Goal: Information Seeking & Learning: Learn about a topic

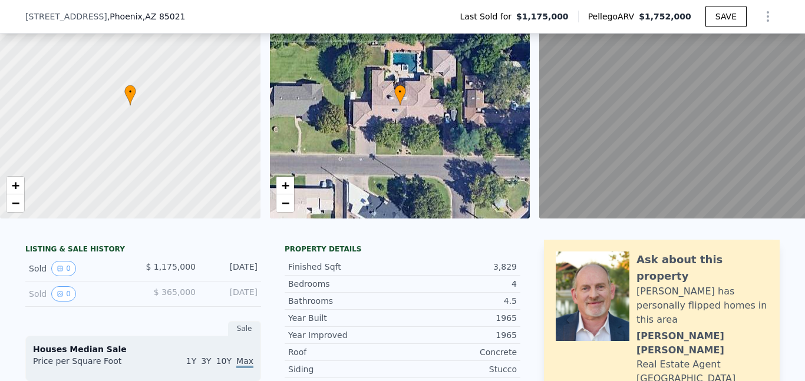
scroll to position [100, 0]
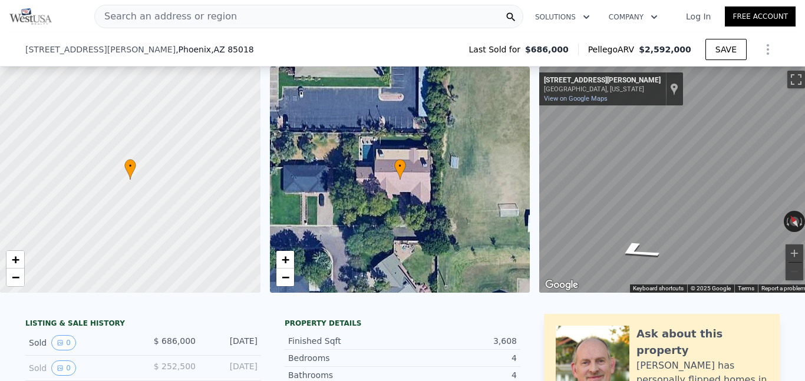
scroll to position [59, 0]
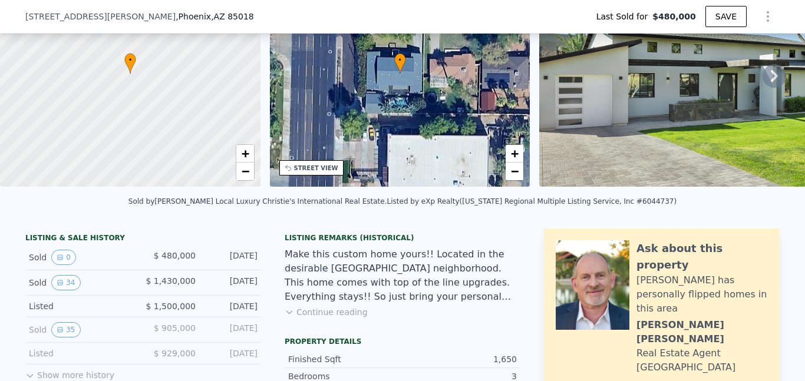
scroll to position [152, 0]
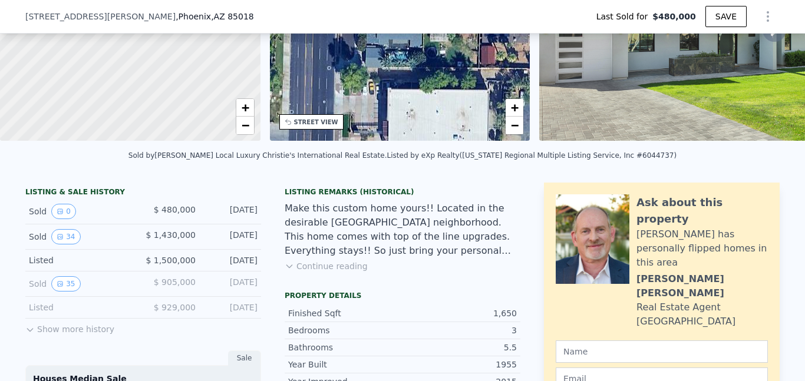
click at [100, 330] on button "Show more history" at bounding box center [69, 327] width 89 height 17
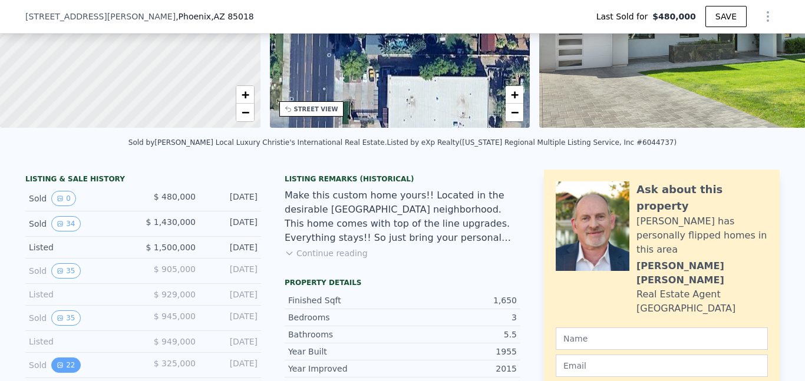
click at [71, 358] on button "22" at bounding box center [65, 365] width 29 height 15
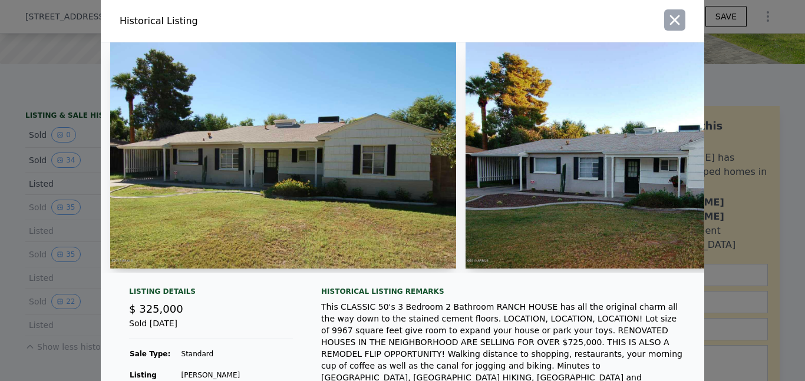
click at [677, 20] on icon "button" at bounding box center [675, 20] width 17 height 17
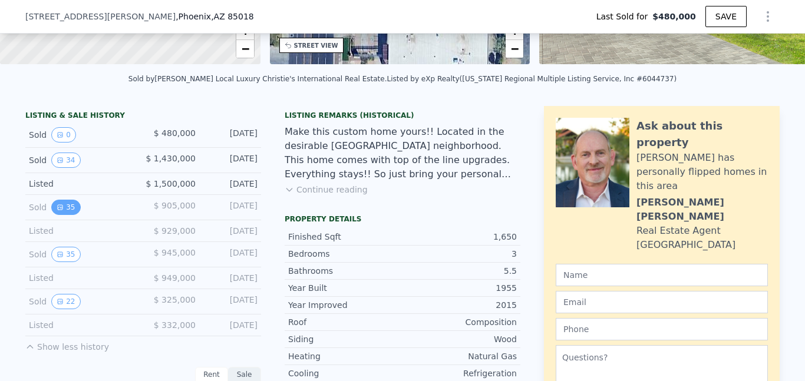
click at [68, 214] on button "35" at bounding box center [65, 207] width 29 height 15
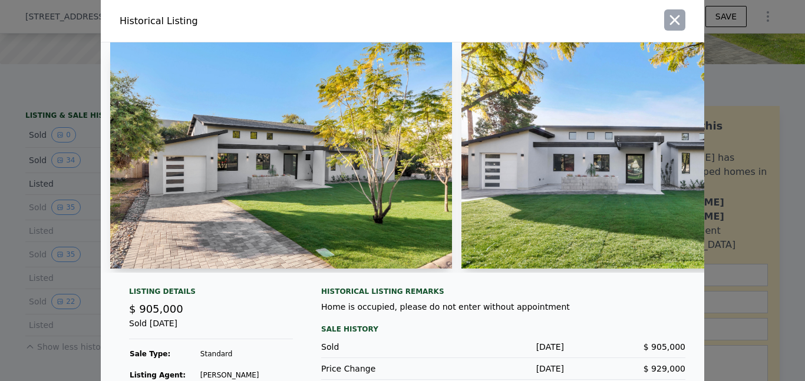
click at [676, 17] on icon "button" at bounding box center [675, 20] width 17 height 17
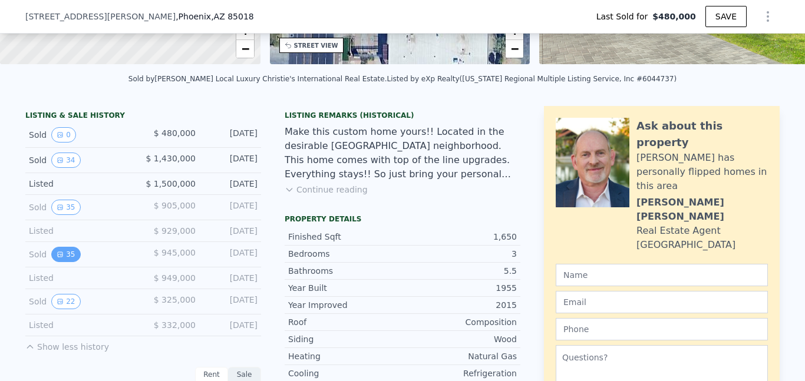
click at [62, 255] on button "35" at bounding box center [65, 254] width 29 height 15
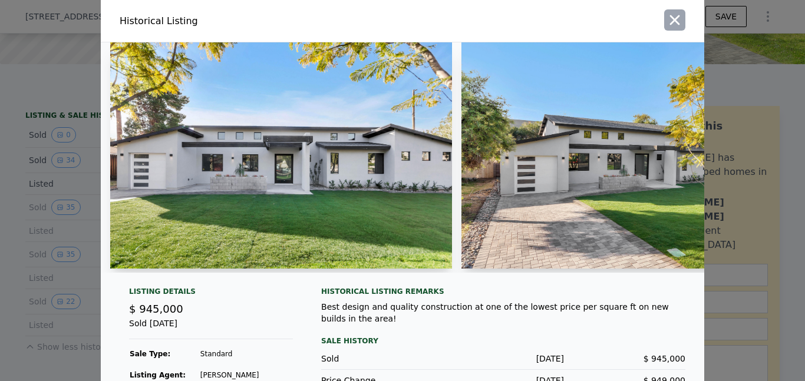
click at [675, 13] on icon "button" at bounding box center [675, 20] width 17 height 17
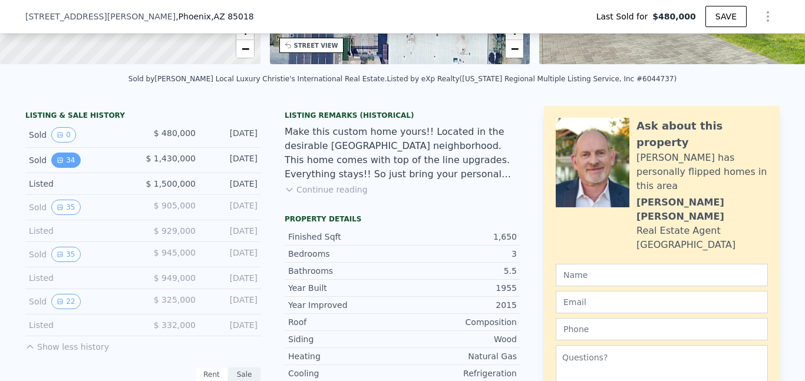
click at [65, 156] on button "34" at bounding box center [65, 160] width 29 height 15
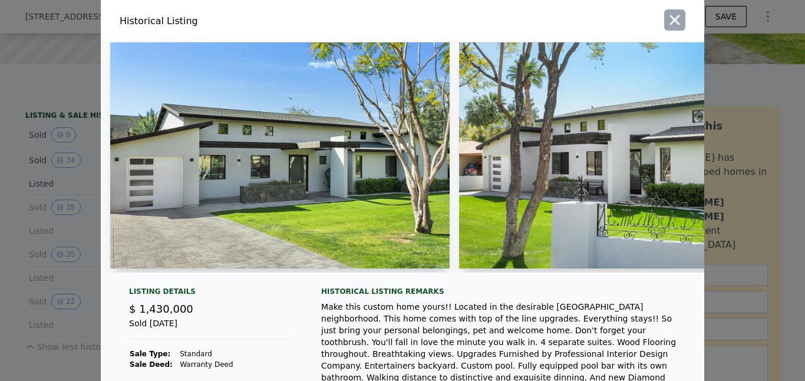
click at [670, 18] on icon "button" at bounding box center [675, 20] width 17 height 17
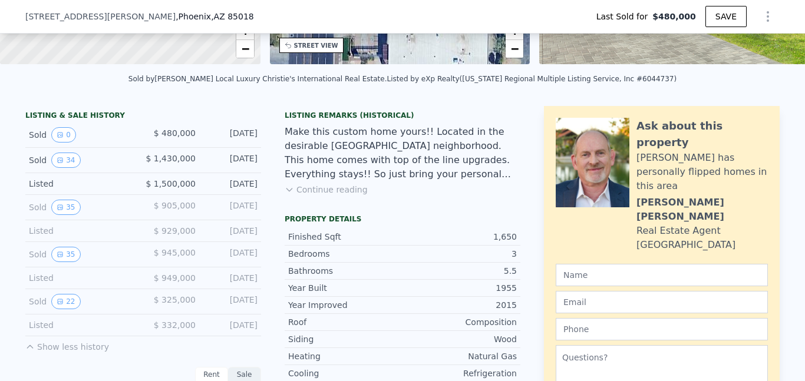
click at [60, 264] on div "Sold 35 $ 945,000 Aug 11, 2016" at bounding box center [143, 254] width 236 height 25
click at [65, 252] on button "35" at bounding box center [65, 254] width 29 height 15
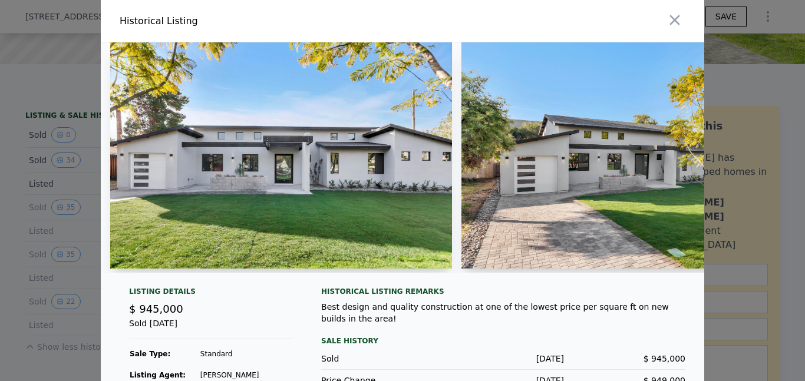
click at [328, 111] on img at bounding box center [281, 155] width 342 height 226
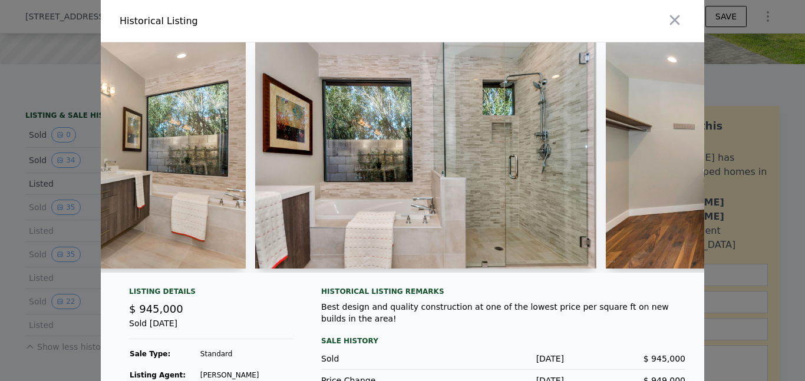
scroll to position [0, 6583]
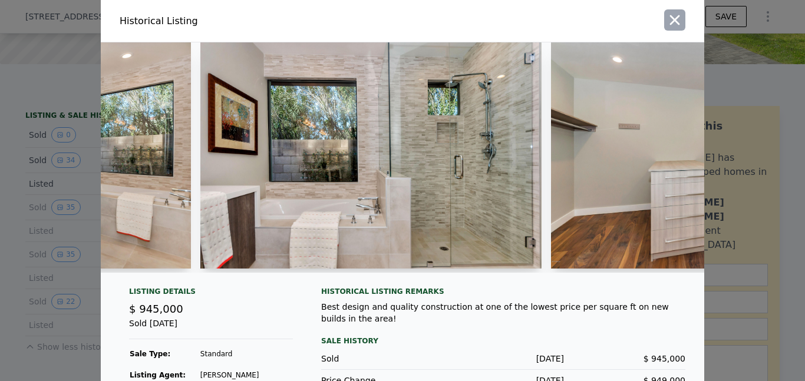
click at [680, 12] on icon "button" at bounding box center [675, 20] width 17 height 17
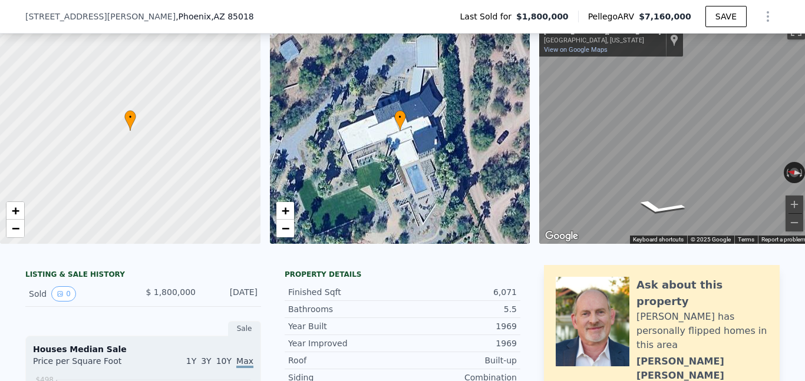
scroll to position [83, 0]
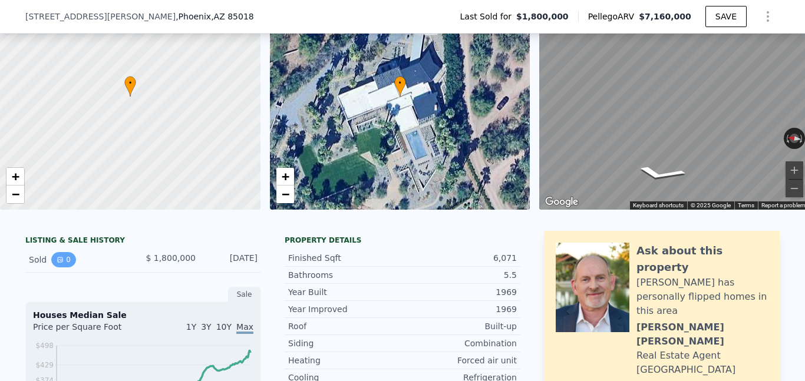
click at [57, 258] on icon "View historical data" at bounding box center [60, 259] width 7 height 7
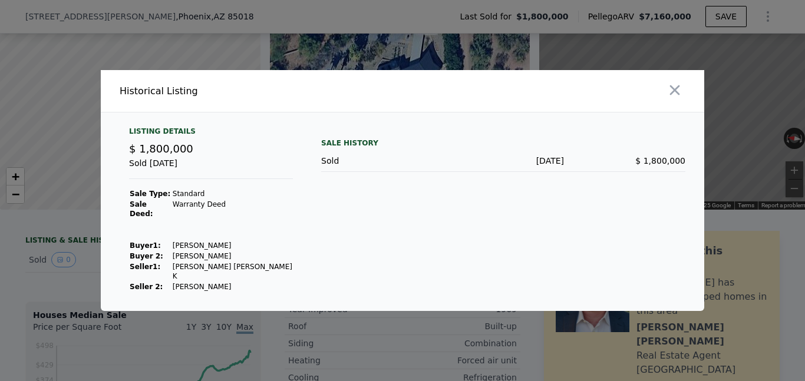
click at [81, 236] on div at bounding box center [402, 190] width 805 height 381
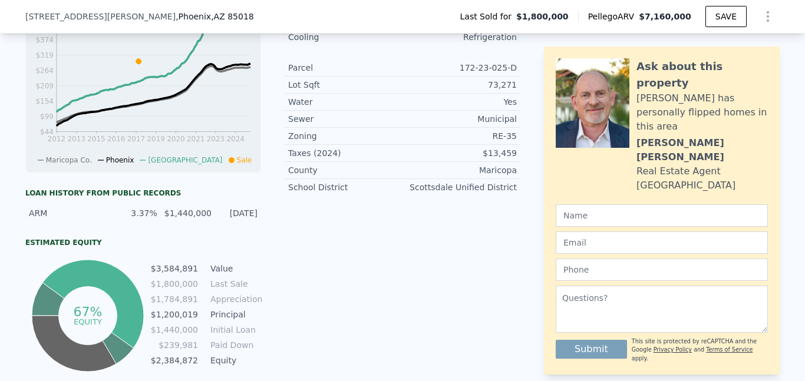
scroll to position [455, 0]
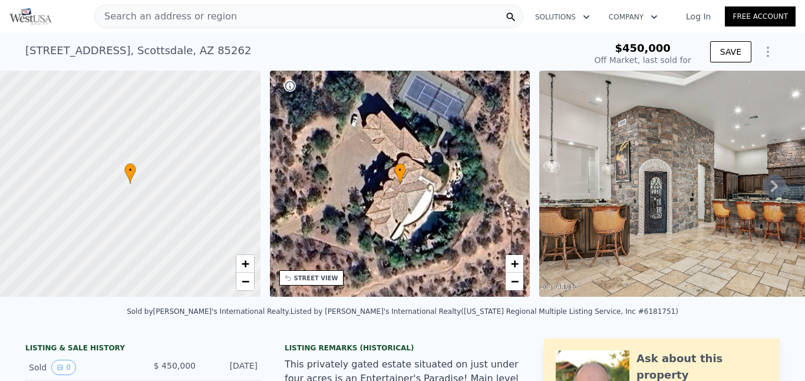
click at [775, 180] on icon at bounding box center [775, 187] width 24 height 24
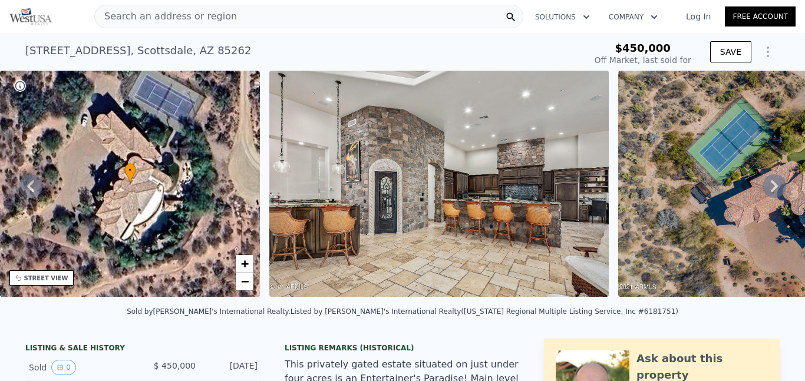
click at [775, 180] on icon at bounding box center [775, 187] width 24 height 24
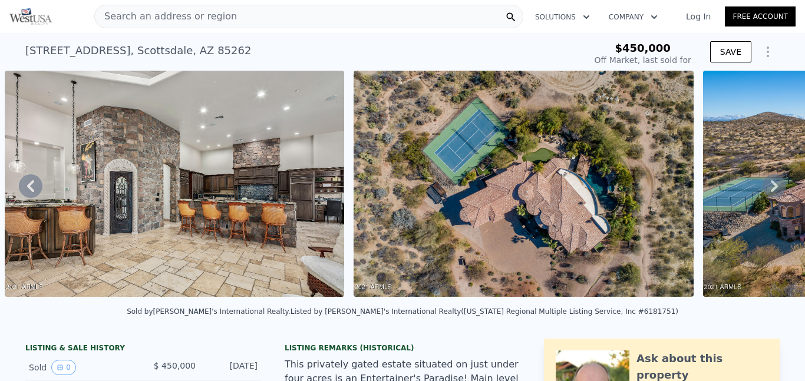
click at [775, 180] on icon at bounding box center [775, 187] width 24 height 24
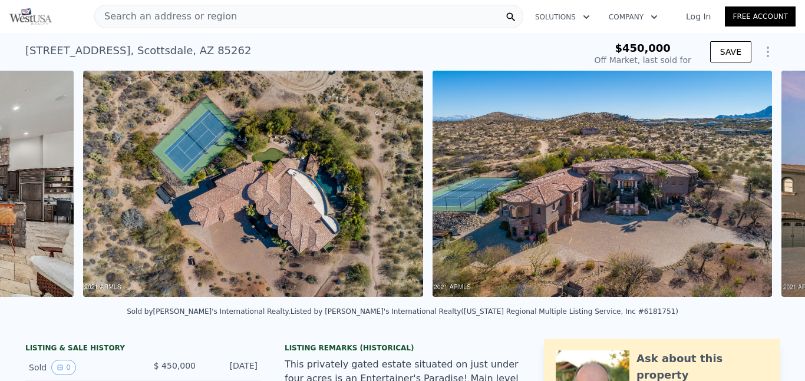
scroll to position [0, 884]
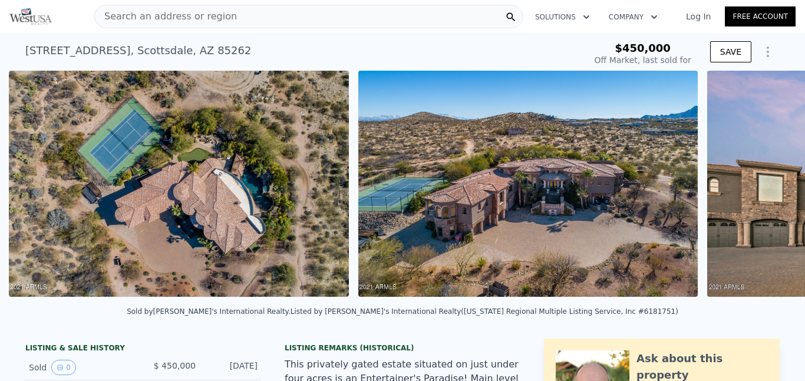
click at [292, 196] on img at bounding box center [179, 184] width 340 height 226
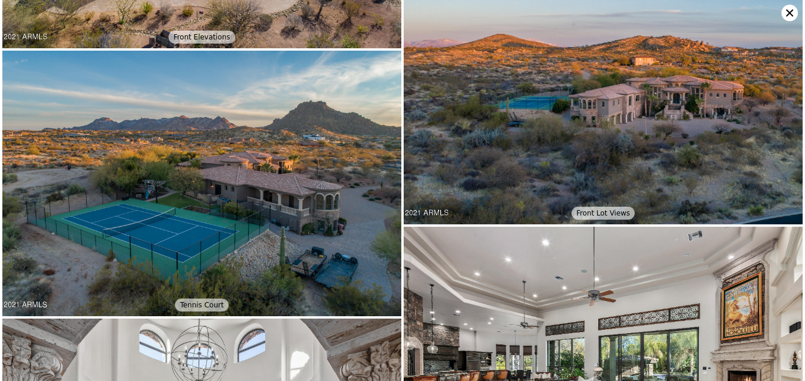
scroll to position [445, 0]
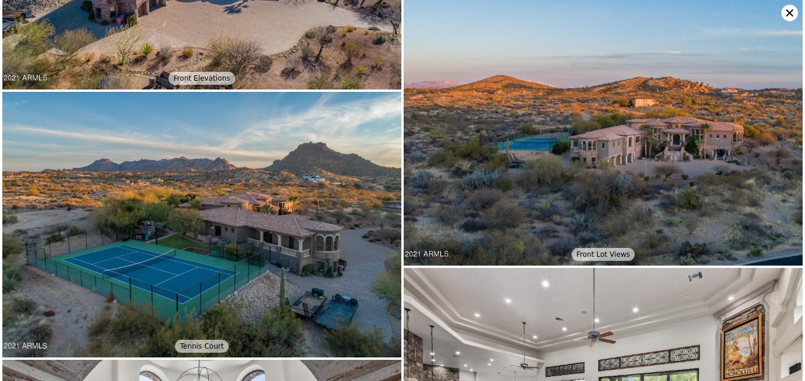
type input "$ 7,194,000"
type input "$ 1,974,478"
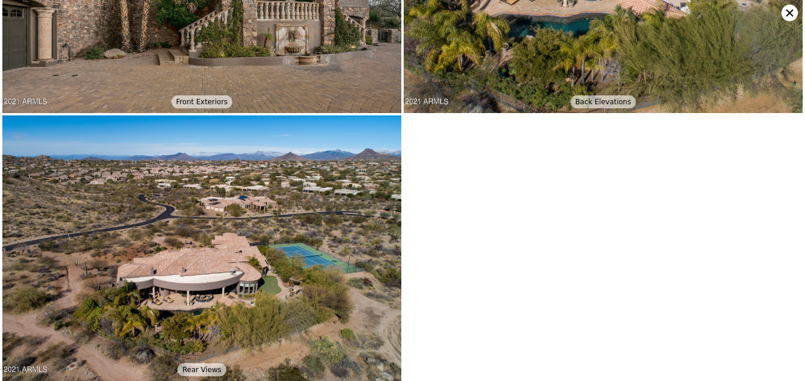
scroll to position [0, 0]
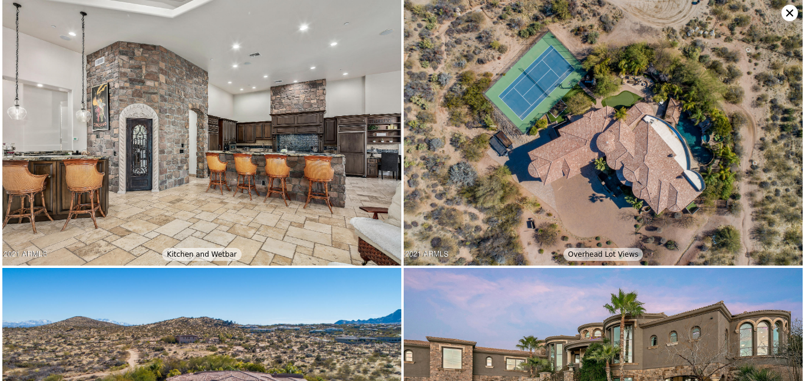
click at [788, 17] on icon at bounding box center [790, 13] width 17 height 17
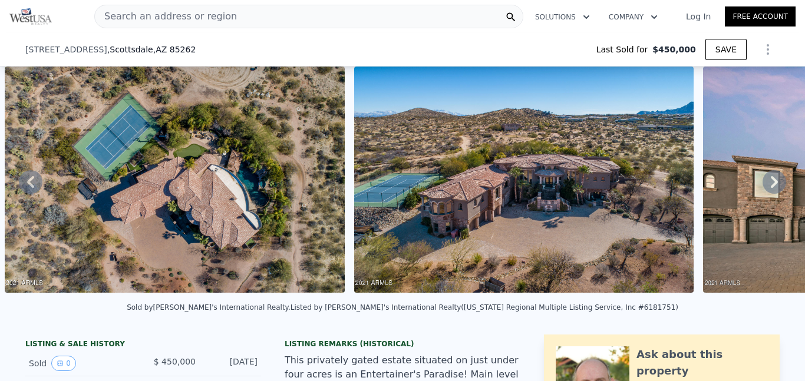
scroll to position [181, 0]
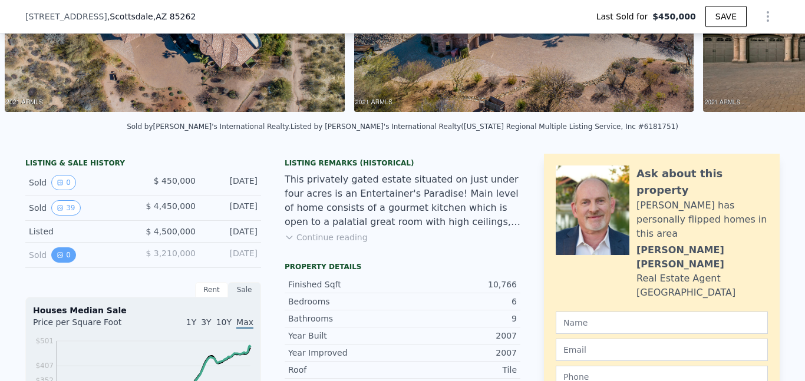
click at [65, 255] on button "0" at bounding box center [63, 255] width 25 height 15
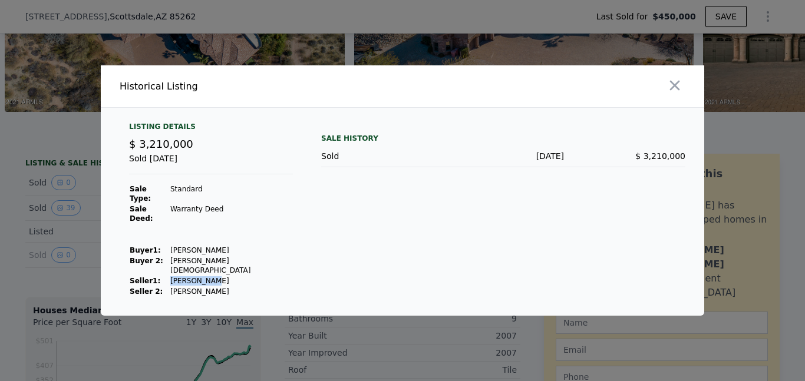
drag, startPoint x: 208, startPoint y: 268, endPoint x: 164, endPoint y: 264, distance: 43.8
click at [164, 276] on tr "Seller 1 : Kadlec Andy" at bounding box center [211, 281] width 164 height 11
click at [676, 94] on icon "button" at bounding box center [675, 85] width 17 height 17
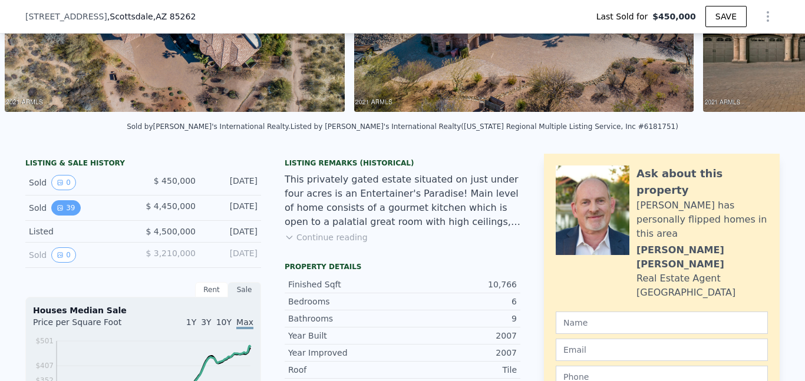
click at [68, 201] on button "39" at bounding box center [65, 207] width 29 height 15
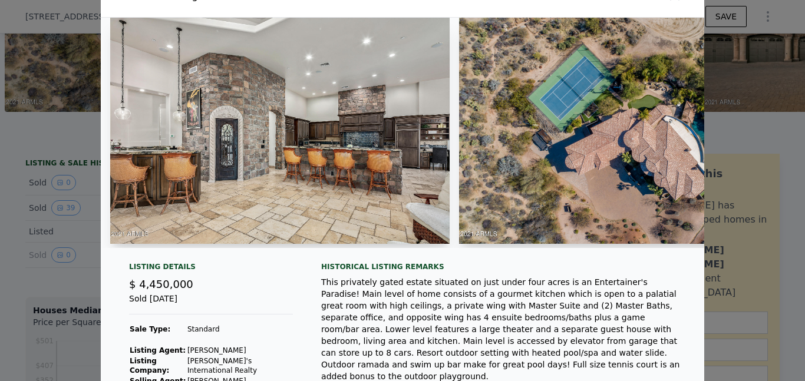
scroll to position [0, 0]
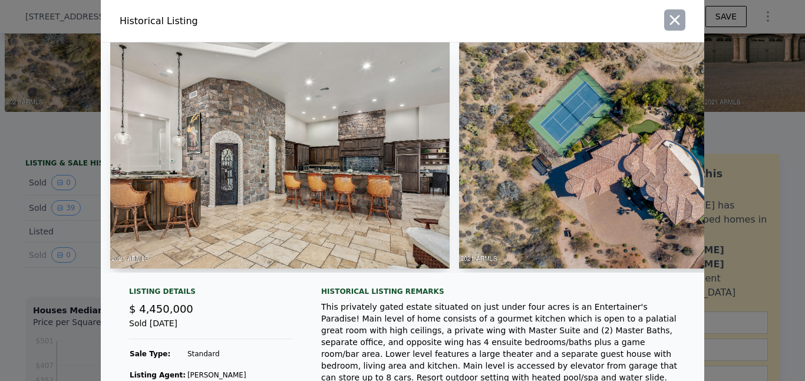
click at [682, 22] on icon "button" at bounding box center [675, 20] width 17 height 17
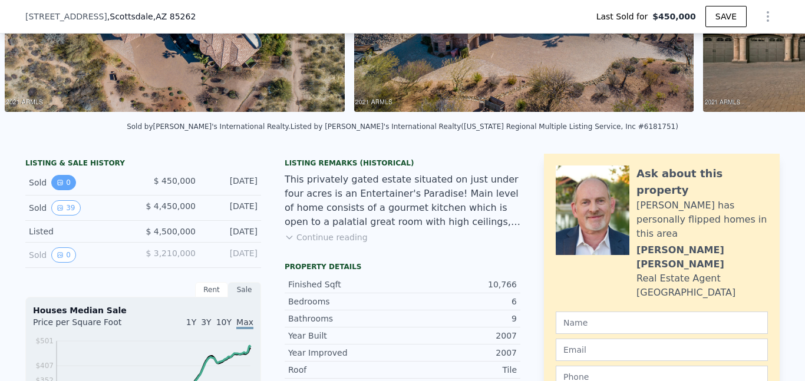
click at [65, 182] on button "0" at bounding box center [63, 182] width 25 height 15
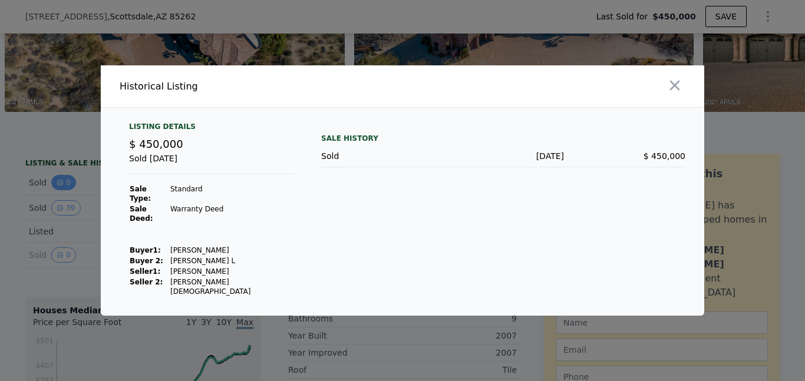
click at [65, 182] on div at bounding box center [402, 190] width 805 height 381
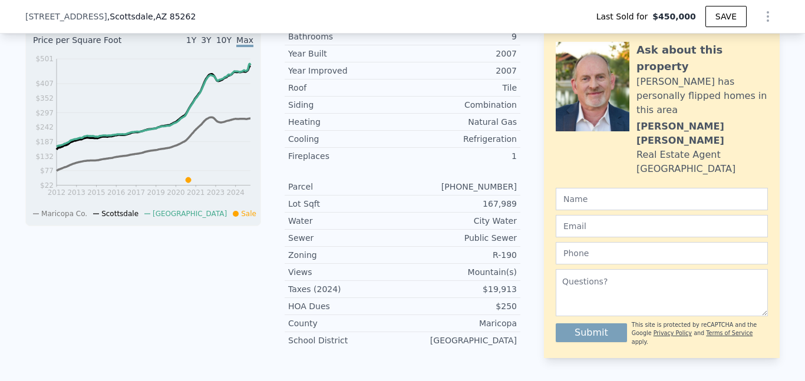
scroll to position [464, 0]
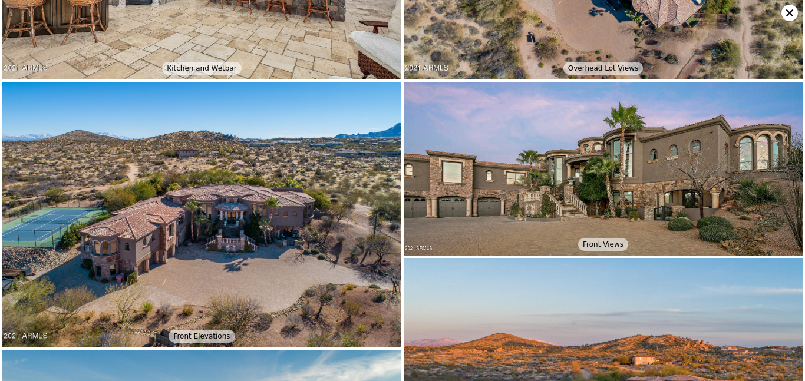
scroll to position [0, 0]
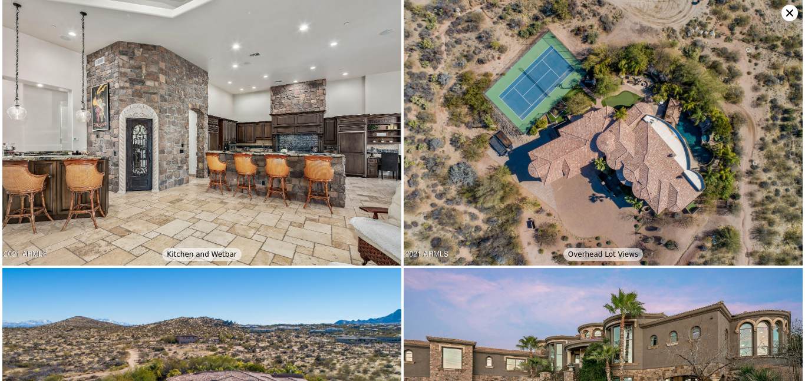
click at [784, 13] on icon at bounding box center [790, 13] width 17 height 17
click at [787, 6] on link "Free Account" at bounding box center [760, 12] width 71 height 20
